Goal: Communication & Community: Answer question/provide support

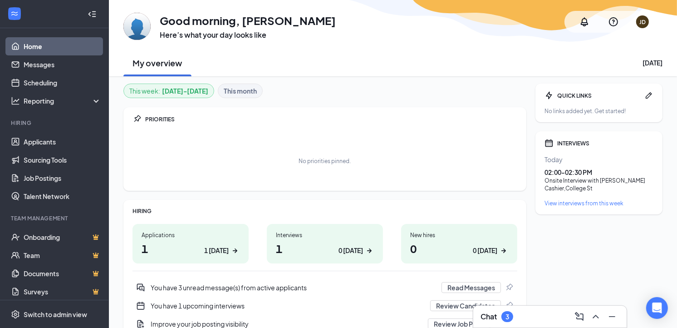
click at [539, 313] on div "Chat 3" at bounding box center [550, 316] width 139 height 15
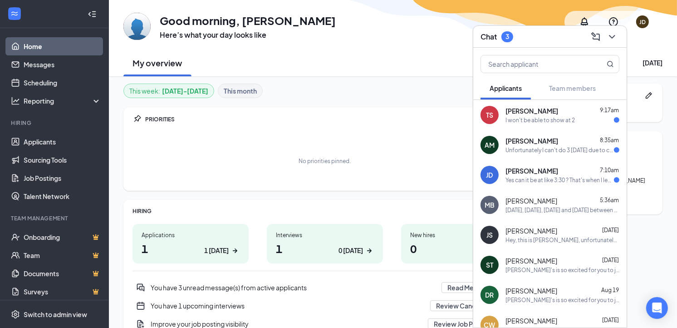
click at [518, 176] on div "Yes can it be at like 3:30 ? That's when I leave my other job" at bounding box center [560, 180] width 109 height 8
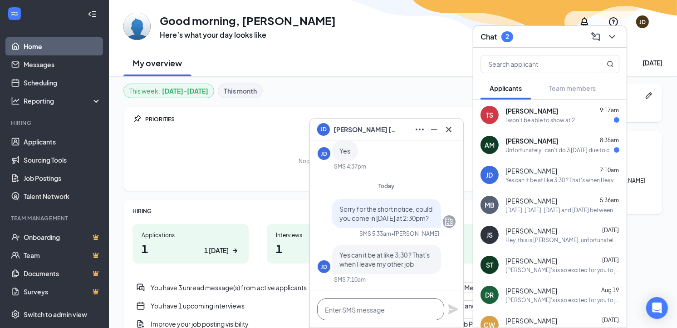
click at [362, 309] on textarea at bounding box center [380, 309] width 127 height 22
type textarea "That is fine"
click at [454, 309] on icon "Plane" at bounding box center [454, 309] width 10 height 10
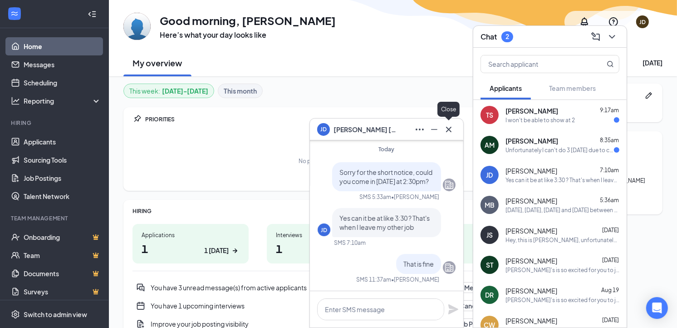
click at [452, 130] on icon "Cross" at bounding box center [449, 129] width 11 height 11
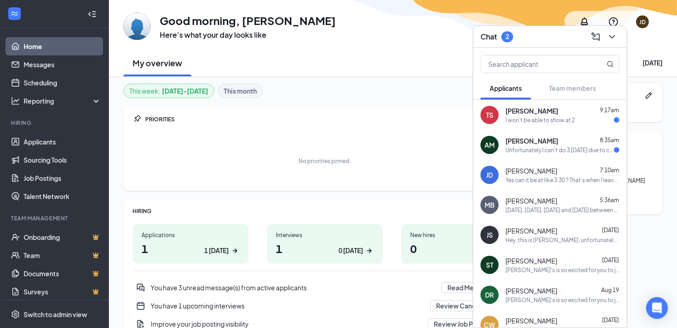
click at [515, 147] on div "Unfortunately I can't do 3 [DATE] due to class." at bounding box center [560, 150] width 109 height 8
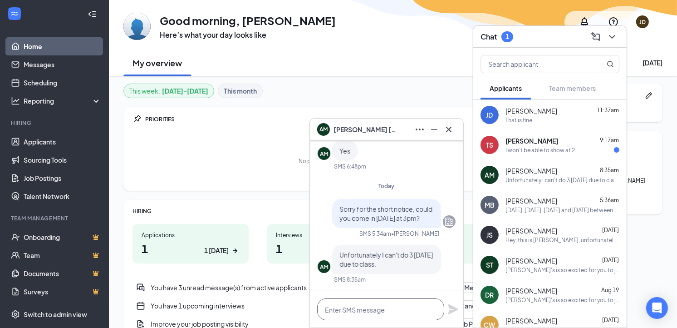
click at [365, 309] on textarea at bounding box center [380, 309] width 127 height 22
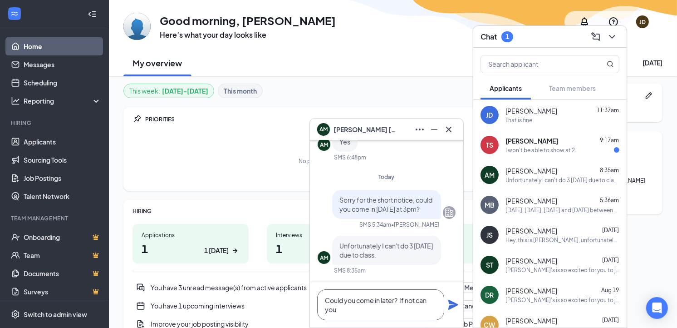
scroll to position [1, 0]
type textarea "Could you come in later? If not can you do [DATE] at 3?"
click at [454, 305] on icon "Plane" at bounding box center [454, 305] width 10 height 10
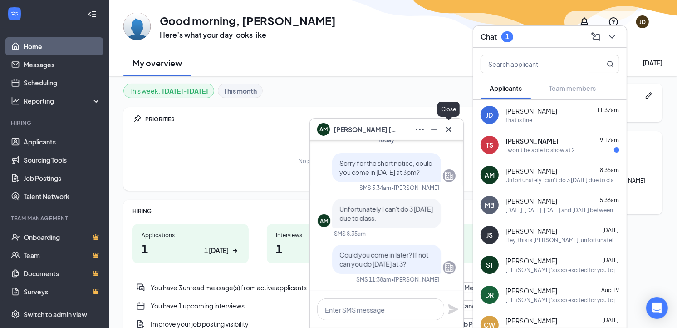
click at [446, 129] on icon "Cross" at bounding box center [449, 129] width 11 height 11
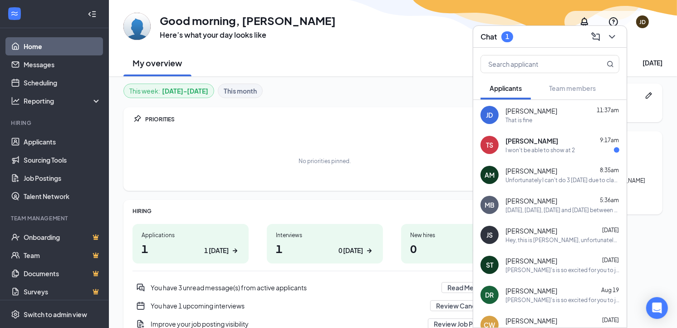
click at [532, 146] on div "I won't be able to show at 2" at bounding box center [540, 150] width 69 height 8
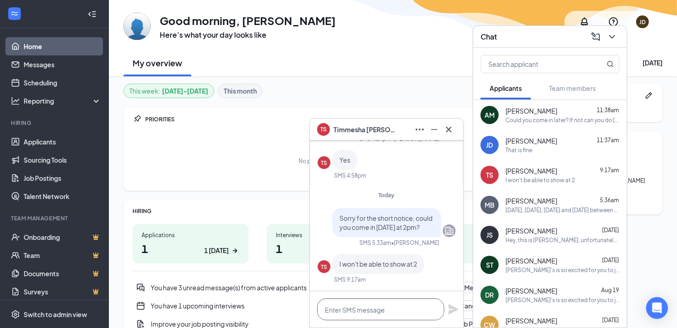
click at [365, 315] on textarea at bounding box center [380, 309] width 127 height 22
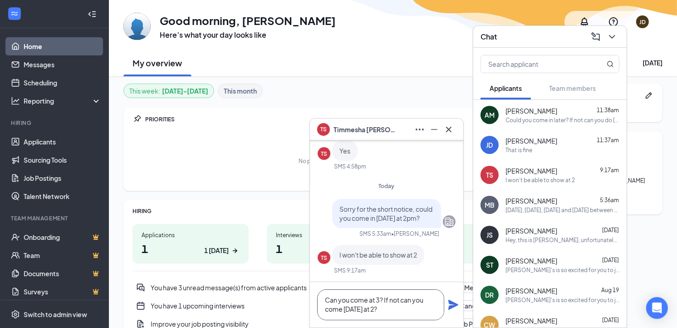
type textarea "Can you come at 3? If not can you come [DATE] at 2?"
click at [451, 306] on icon "Plane" at bounding box center [454, 305] width 10 height 10
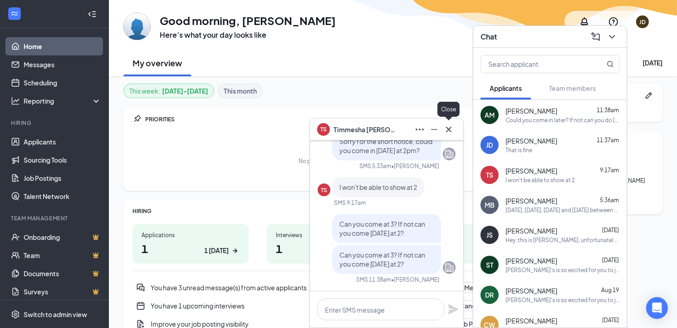
click at [455, 132] on button at bounding box center [449, 129] width 15 height 15
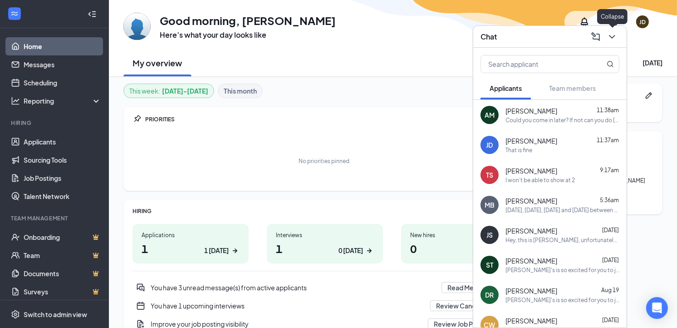
click at [613, 32] on icon "ChevronDown" at bounding box center [612, 36] width 11 height 11
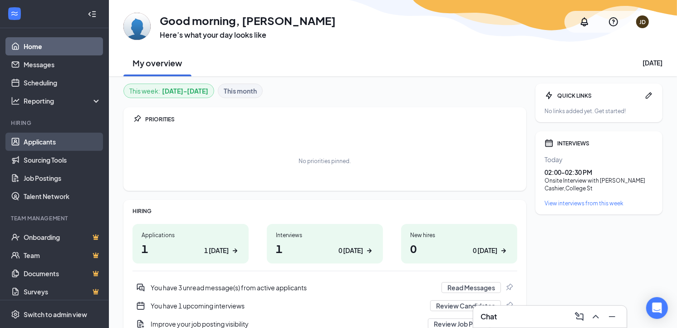
click at [44, 139] on link "Applicants" at bounding box center [63, 142] width 78 height 18
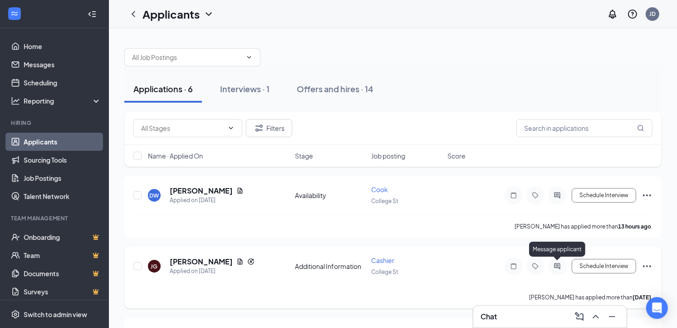
click at [556, 266] on icon "ActiveChat" at bounding box center [557, 265] width 11 height 7
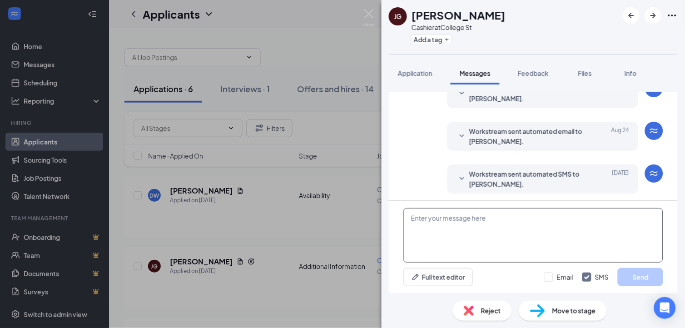
scroll to position [173, 0]
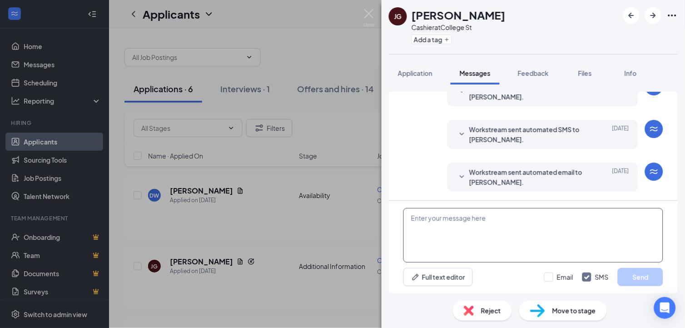
click at [451, 232] on textarea at bounding box center [533, 235] width 260 height 54
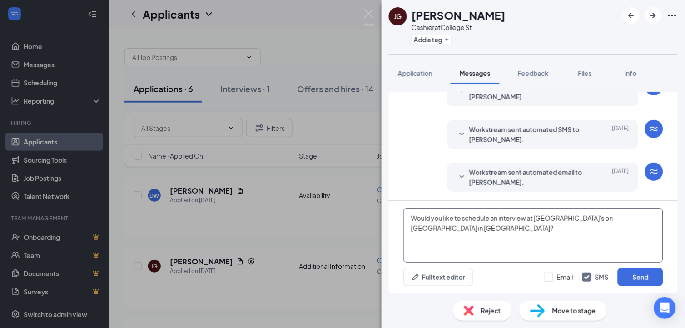
drag, startPoint x: 406, startPoint y: 215, endPoint x: 661, endPoint y: 222, distance: 254.8
click at [661, 222] on textarea "Would you like to schedule an interview at [GEOGRAPHIC_DATA]'s on [GEOGRAPHIC_D…" at bounding box center [533, 235] width 260 height 54
type textarea "Would you like to schedule an interview at [GEOGRAPHIC_DATA]'s on [GEOGRAPHIC_D…"
click at [650, 278] on button "Send" at bounding box center [639, 277] width 45 height 18
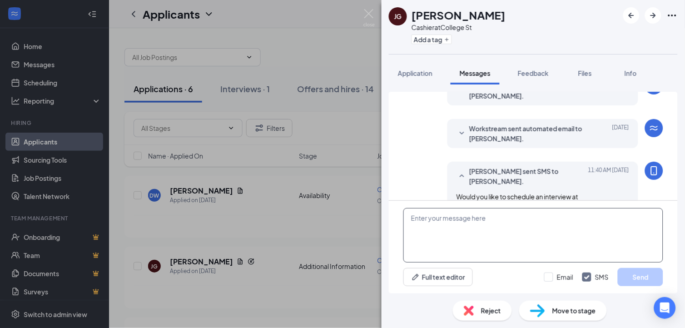
scroll to position [232, 0]
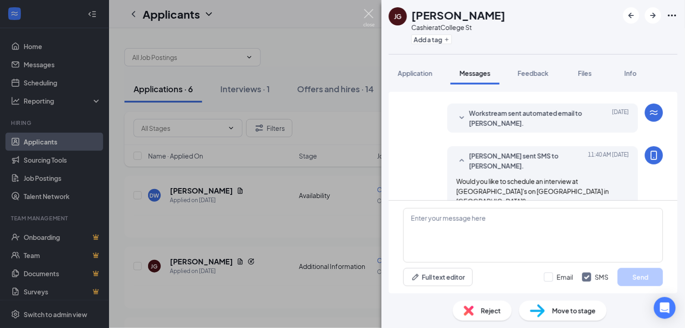
click at [367, 12] on img at bounding box center [368, 18] width 11 height 18
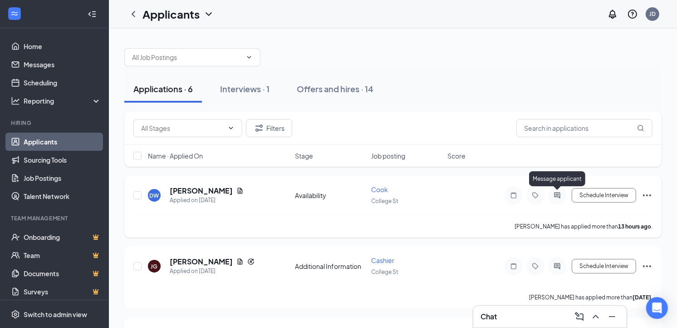
click at [559, 196] on icon "ActiveChat" at bounding box center [557, 195] width 11 height 7
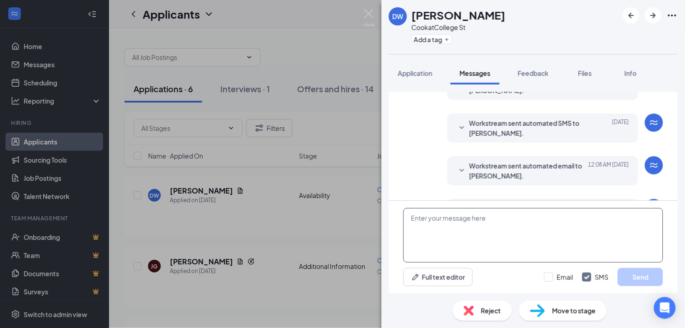
click at [458, 238] on textarea at bounding box center [533, 235] width 260 height 54
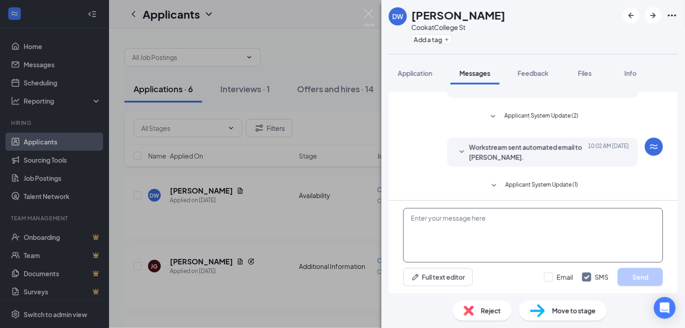
scroll to position [183, 0]
paste textarea "Would you like to schedule an interview at [GEOGRAPHIC_DATA]'s on [GEOGRAPHIC_D…"
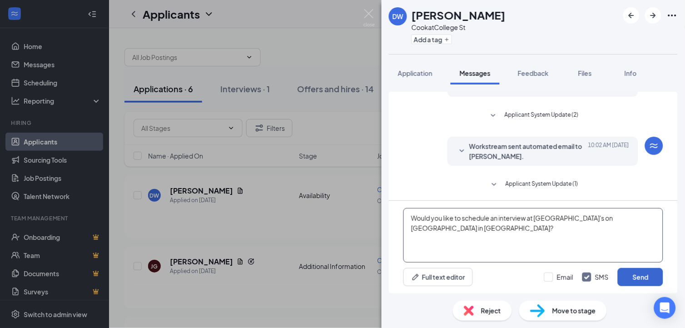
type textarea "Would you like to schedule an interview at [GEOGRAPHIC_DATA]'s on [GEOGRAPHIC_D…"
click at [632, 278] on button "Send" at bounding box center [639, 277] width 45 height 18
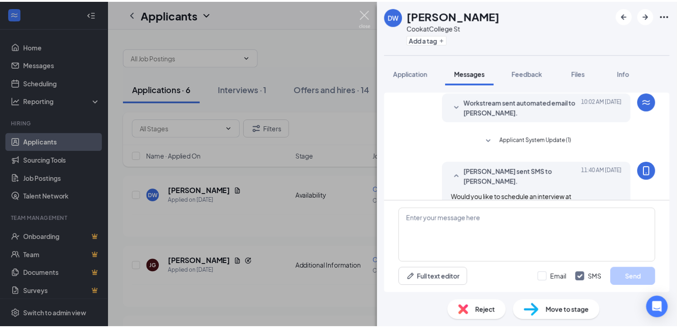
scroll to position [242, 0]
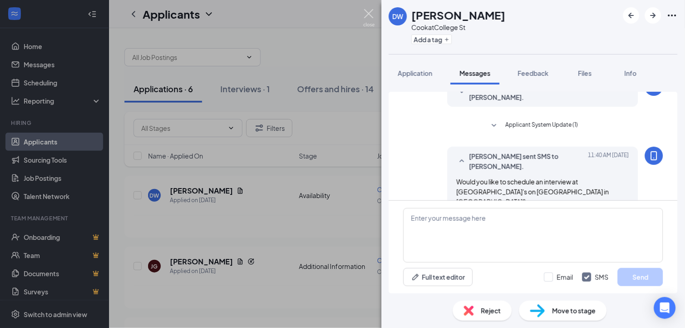
click at [370, 14] on img at bounding box center [368, 18] width 11 height 18
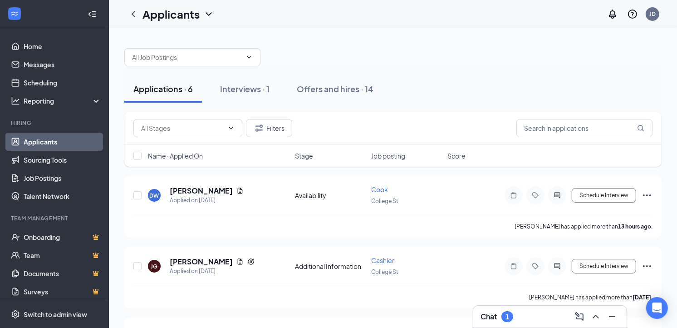
click at [548, 318] on div "Chat 1" at bounding box center [550, 316] width 139 height 15
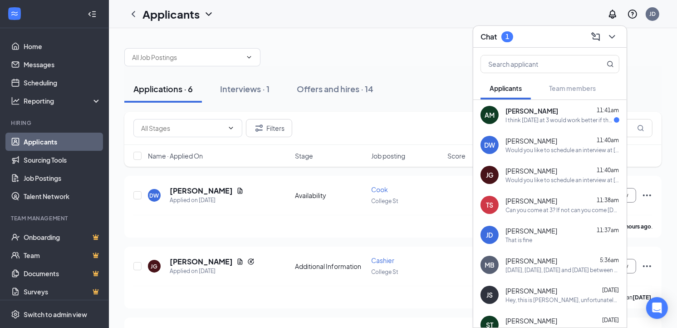
click at [528, 117] on div "I think [DATE] at 3 would work better if that's okay." at bounding box center [560, 120] width 109 height 8
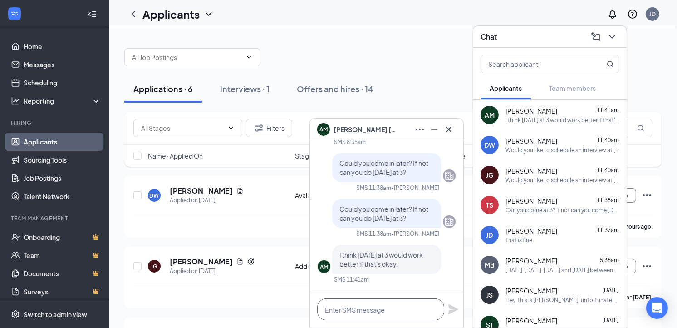
click at [369, 309] on textarea at bounding box center [380, 309] width 127 height 22
type textarea "That is fine, see you then."
click at [450, 305] on icon "Plane" at bounding box center [453, 309] width 11 height 11
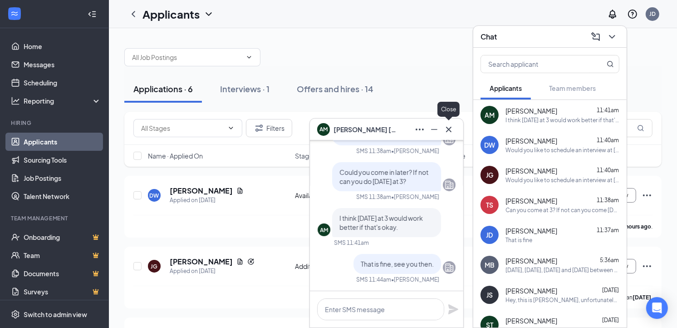
click at [450, 130] on icon "Cross" at bounding box center [448, 128] width 5 height 5
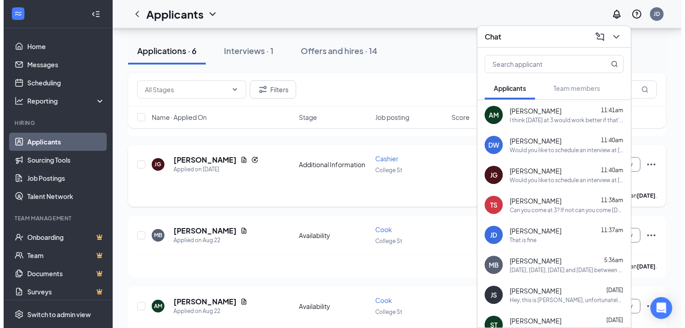
scroll to position [151, 0]
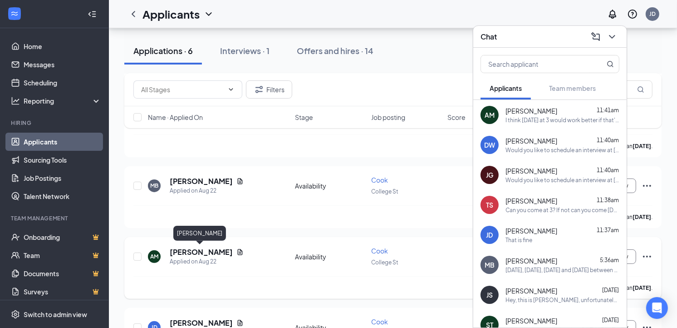
click at [194, 252] on h5 "[PERSON_NAME]" at bounding box center [201, 252] width 63 height 10
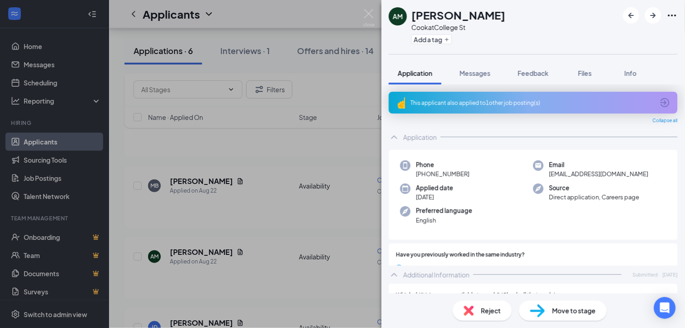
click at [569, 310] on span "Move to stage" at bounding box center [574, 311] width 44 height 10
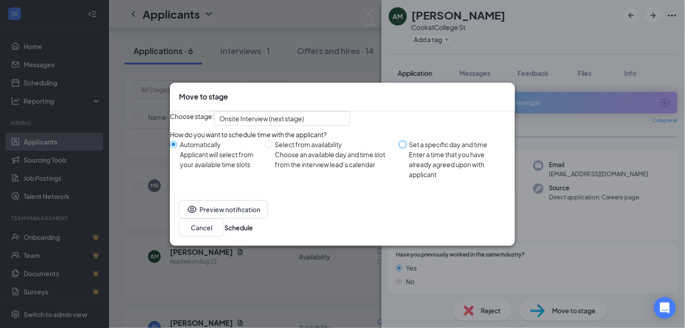
click at [400, 148] on input "Set a specific day and time Enter a time that you have already agreed upon with…" at bounding box center [402, 144] width 7 height 7
radio input "true"
radio input "false"
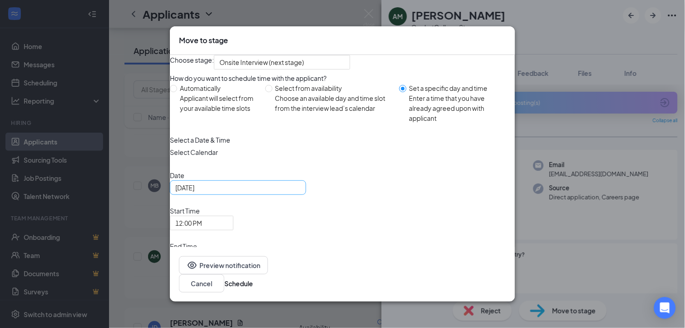
click at [306, 195] on div "[DATE]" at bounding box center [238, 187] width 136 height 15
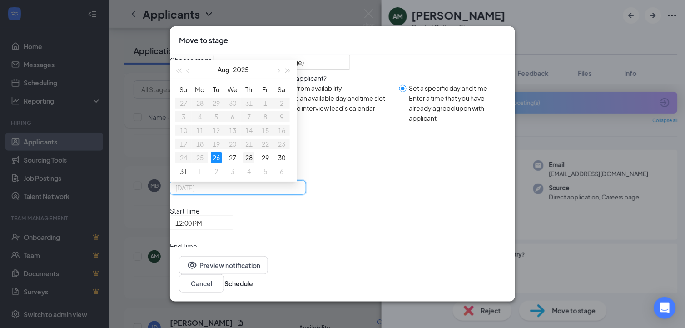
type input "[DATE]"
click at [254, 163] on div "28" at bounding box center [248, 157] width 11 height 11
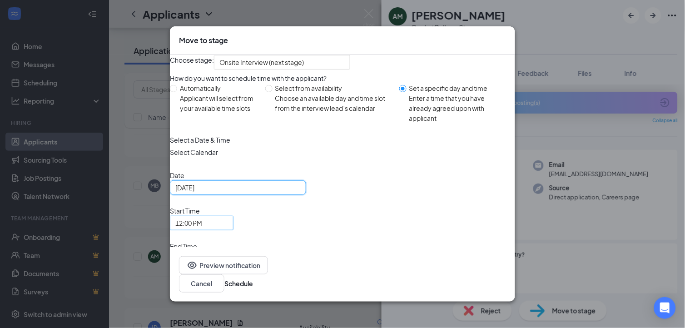
click at [233, 225] on div "12:00 PM" at bounding box center [202, 223] width 64 height 15
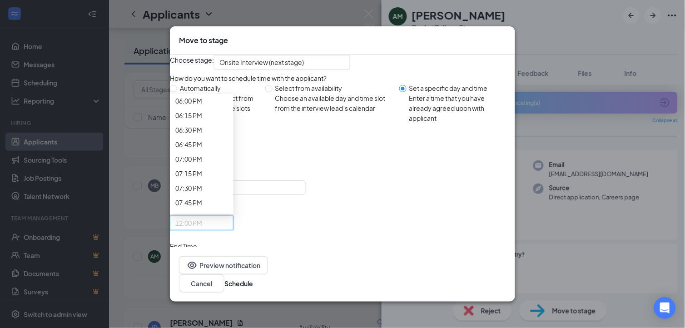
scroll to position [1160, 0]
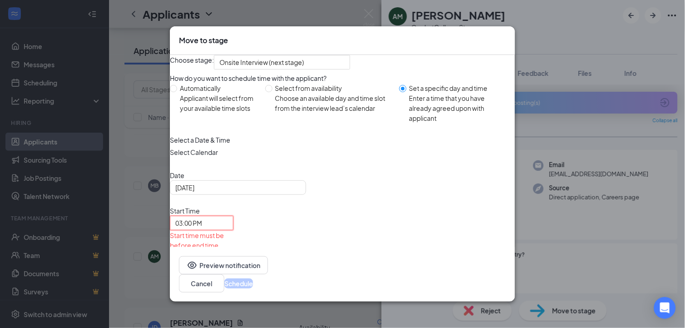
click at [228, 272] on span "12:30 PM" at bounding box center [201, 279] width 53 height 14
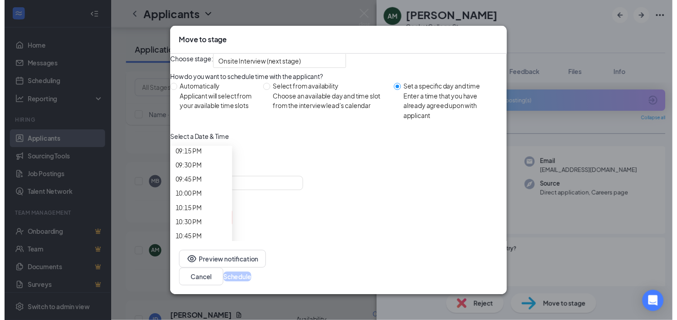
scroll to position [1252, 0]
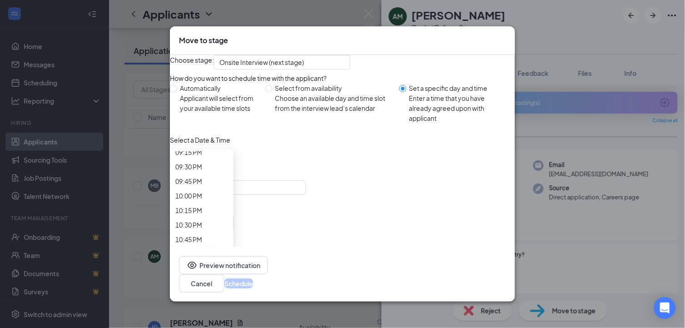
click at [253, 278] on button "Schedule" at bounding box center [238, 283] width 29 height 10
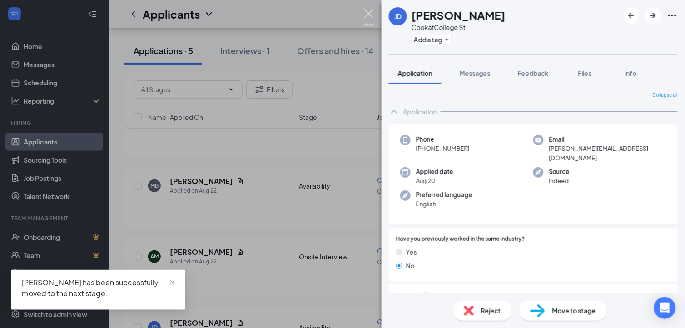
click at [368, 12] on img at bounding box center [368, 18] width 11 height 18
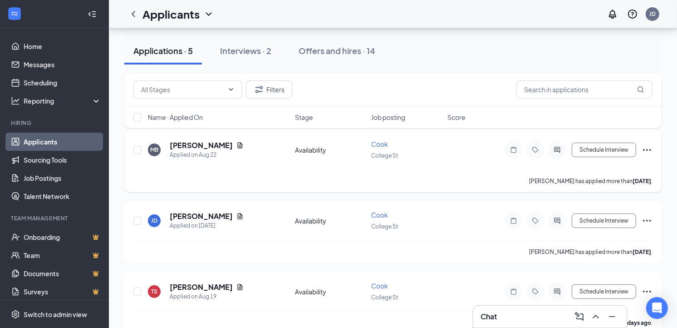
scroll to position [202, 0]
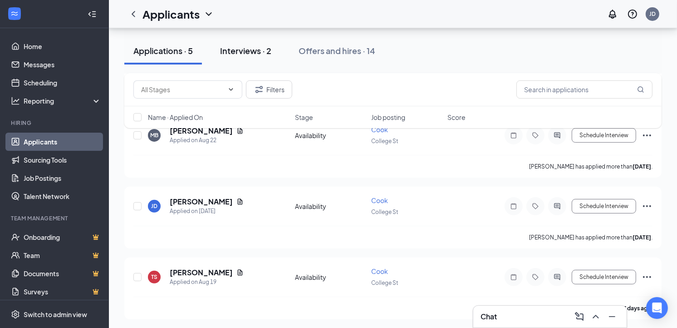
click at [246, 53] on div "Interviews · 2" at bounding box center [245, 50] width 51 height 11
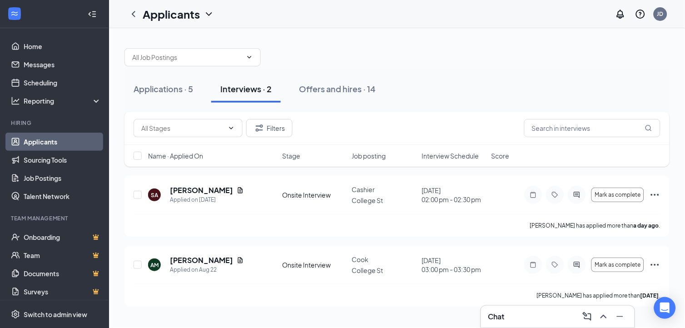
click at [515, 311] on div "Chat" at bounding box center [557, 316] width 139 height 15
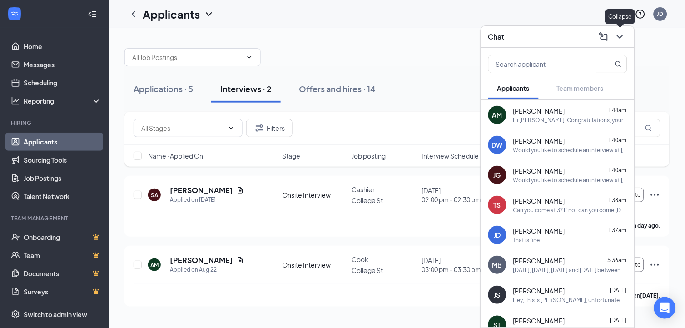
click at [622, 33] on icon "ChevronDown" at bounding box center [619, 36] width 11 height 11
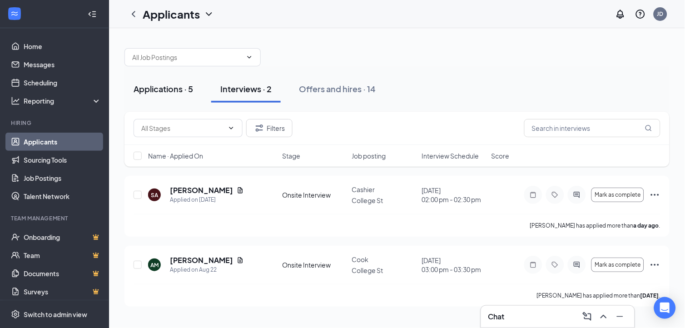
click at [162, 86] on div "Applications · 5" at bounding box center [162, 88] width 59 height 11
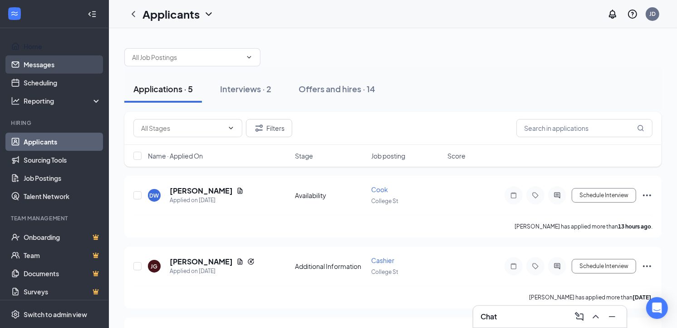
drag, startPoint x: 32, startPoint y: 44, endPoint x: 58, endPoint y: 58, distance: 29.9
click at [32, 44] on link "Home" at bounding box center [63, 46] width 78 height 18
